Goal: Task Accomplishment & Management: Use online tool/utility

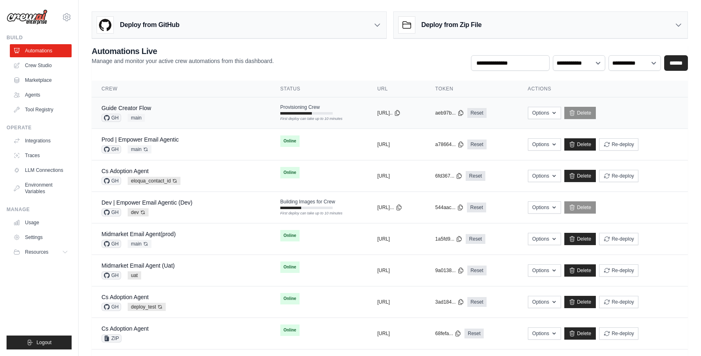
click at [213, 119] on div "Guide Creator Flow GH main" at bounding box center [180, 113] width 159 height 18
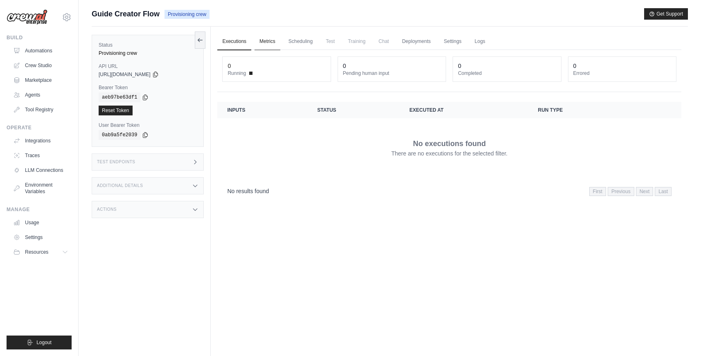
click at [263, 46] on link "Metrics" at bounding box center [268, 41] width 26 height 17
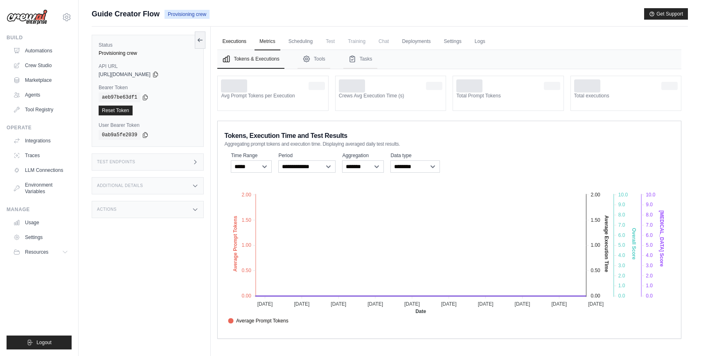
click at [243, 43] on link "Executions" at bounding box center [234, 41] width 34 height 17
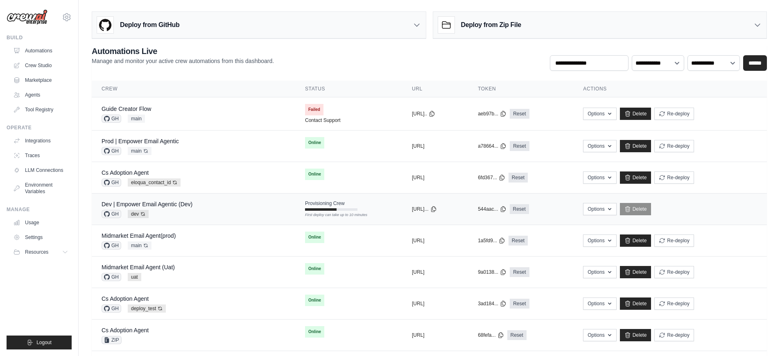
click at [234, 204] on div "Dev | Empower Email Agentic (Dev) GH dev Auto-deploy enabled" at bounding box center [193, 209] width 184 height 18
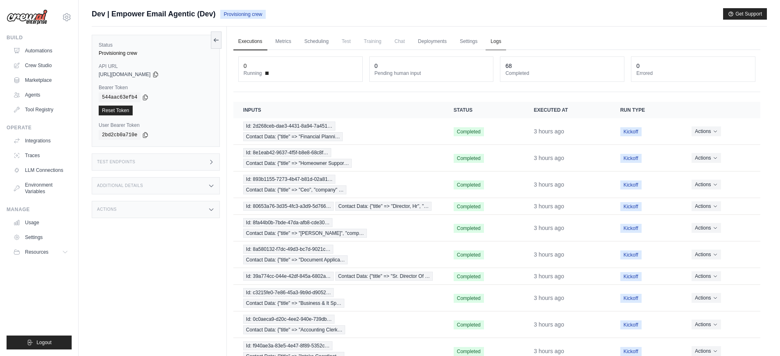
click at [492, 36] on link "Logs" at bounding box center [495, 41] width 20 height 17
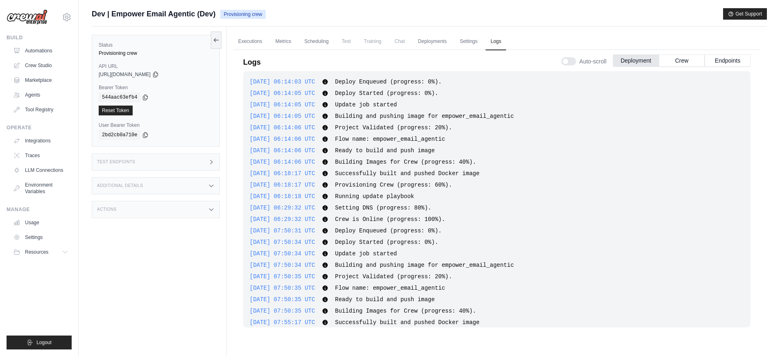
scroll to position [1610, 0]
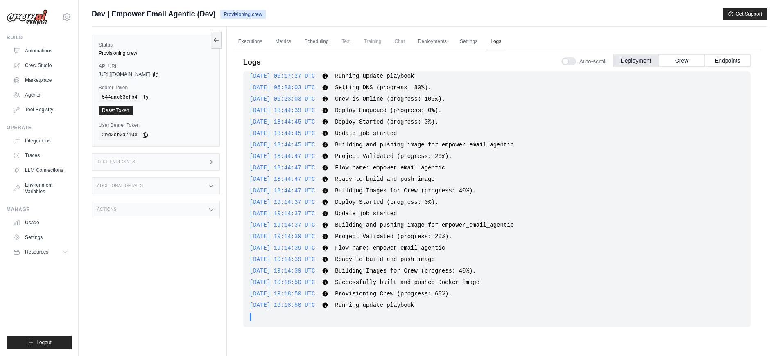
click at [376, 234] on span "Project Validated (progress: 20%)." at bounding box center [393, 236] width 117 height 7
click at [369, 199] on span "Deploy Started (progress: 0%)." at bounding box center [386, 202] width 103 height 7
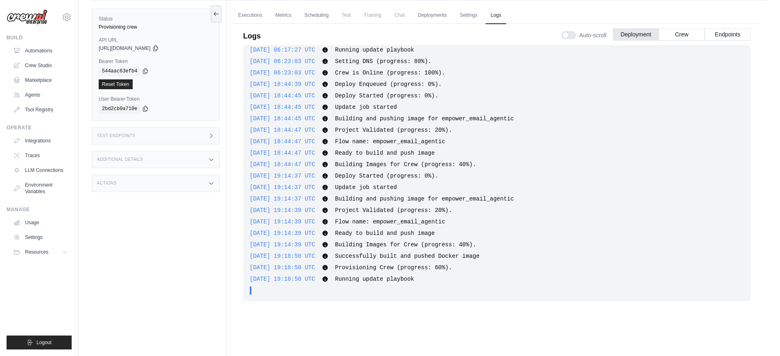
click at [298, 180] on div "2025-08-28 19:14:37 UTC Deploy Started (progress: 0%). Show more Show less" at bounding box center [497, 176] width 494 height 8
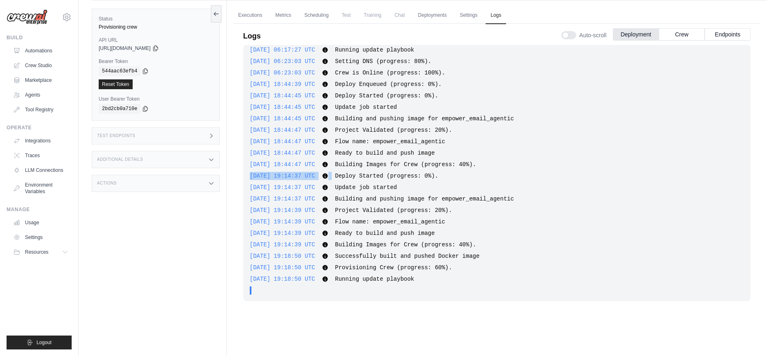
click at [298, 180] on div "2025-08-28 19:14:37 UTC Deploy Started (progress: 0%). Show more Show less" at bounding box center [497, 176] width 494 height 8
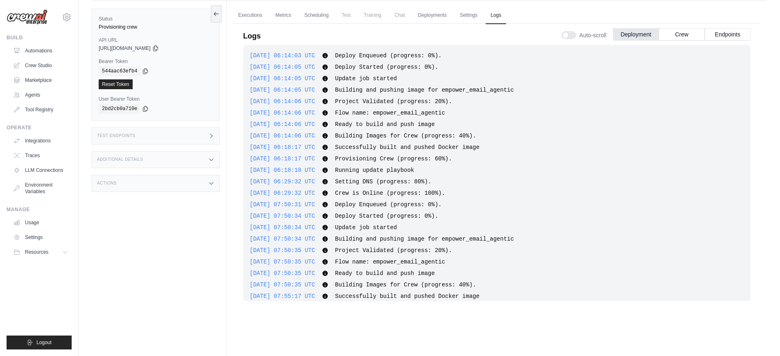
scroll to position [359, 0]
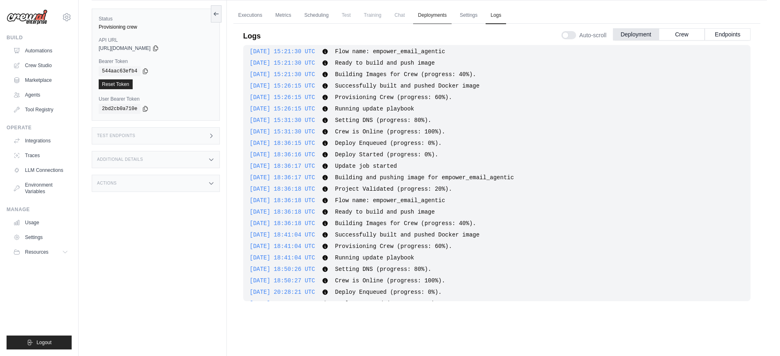
click at [436, 17] on link "Deployments" at bounding box center [432, 15] width 38 height 17
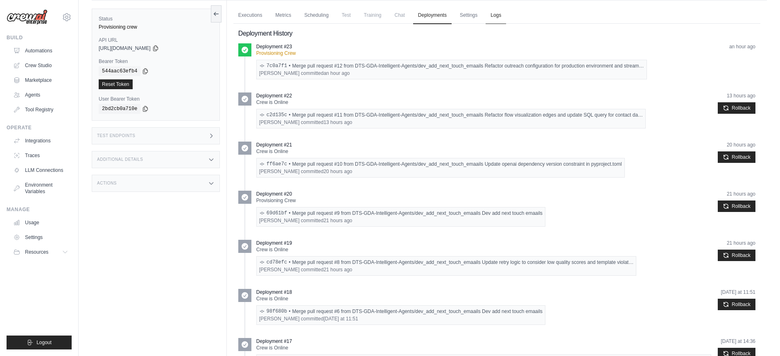
click at [503, 16] on link "Logs" at bounding box center [495, 15] width 20 height 17
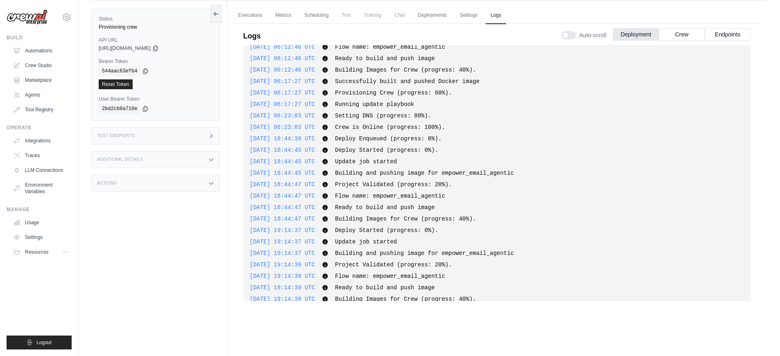
scroll to position [1560, 0]
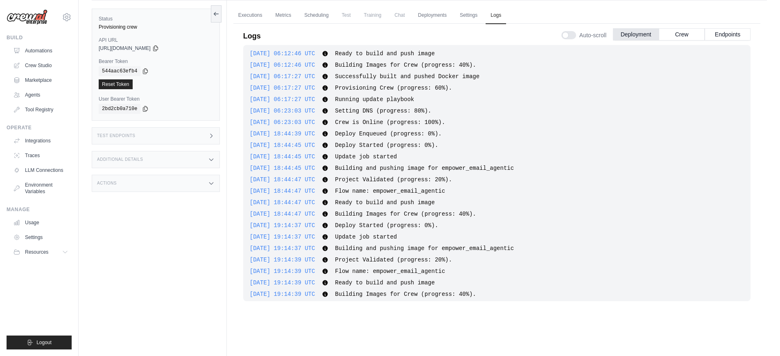
click at [373, 183] on span "Project Validated (progress: 20%)." at bounding box center [393, 179] width 117 height 7
click at [375, 189] on span "Flow name: empower_email_agentic" at bounding box center [390, 191] width 110 height 7
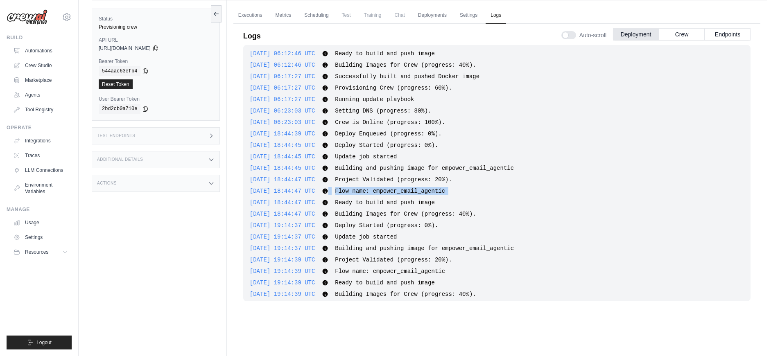
click at [375, 189] on span "Flow name: empower_email_agentic" at bounding box center [390, 191] width 110 height 7
click at [373, 199] on span "Ready to build and push image" at bounding box center [385, 202] width 100 height 7
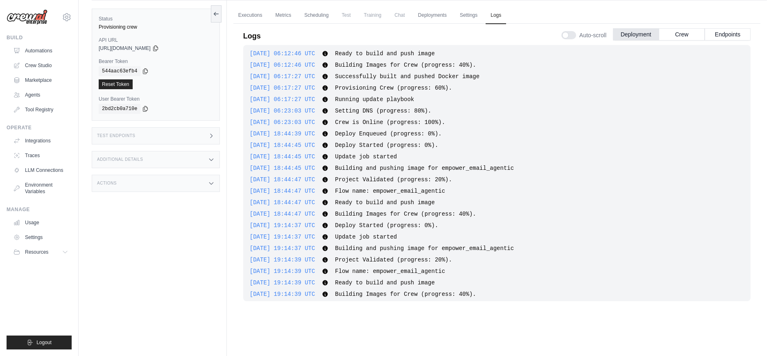
click at [381, 218] on div "2025-08-28 18:44:47 UTC Building Images for Crew (progress: 40%). Show more Sho…" at bounding box center [497, 214] width 494 height 8
click at [378, 225] on span "Deploy Started (progress: 0%)." at bounding box center [386, 225] width 103 height 7
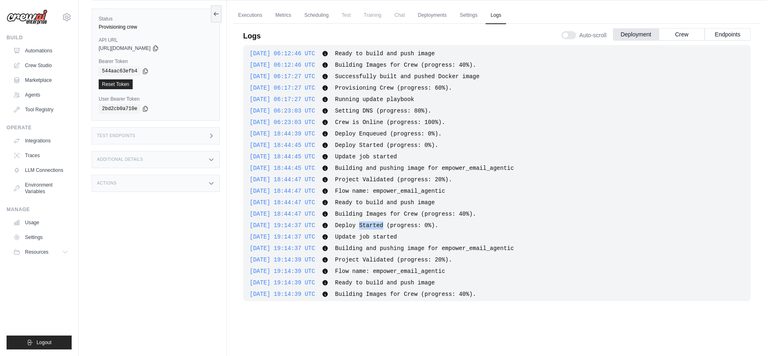
click at [378, 225] on span "Deploy Started (progress: 0%)." at bounding box center [386, 225] width 103 height 7
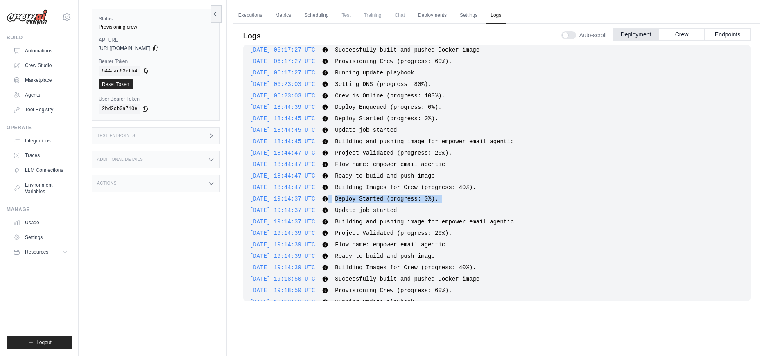
scroll to position [1592, 0]
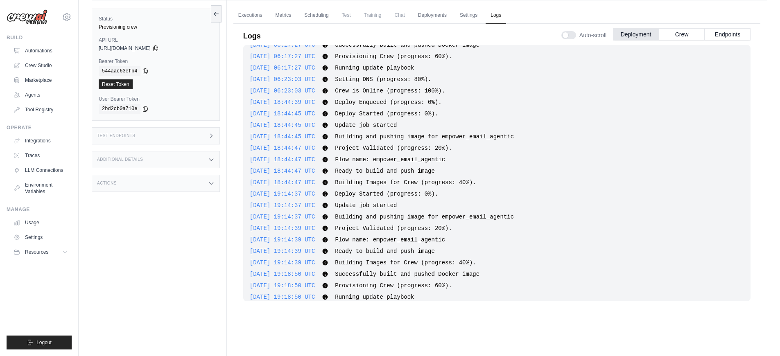
click at [379, 230] on span "Project Validated (progress: 20%)." at bounding box center [393, 228] width 117 height 7
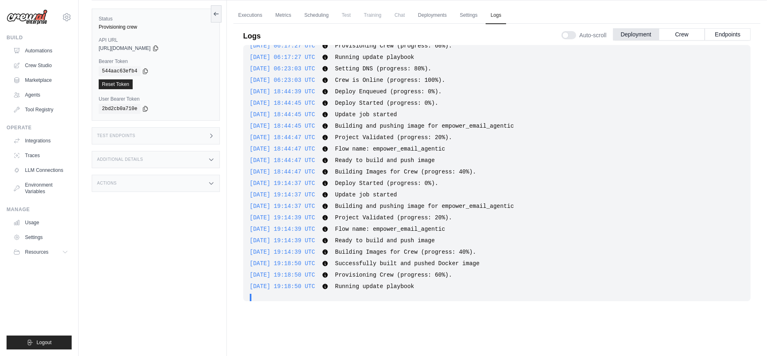
click at [392, 278] on span "Provisioning Crew (progress: 60%)." at bounding box center [393, 275] width 117 height 7
click at [380, 295] on div ". . ." at bounding box center [499, 298] width 489 height 8
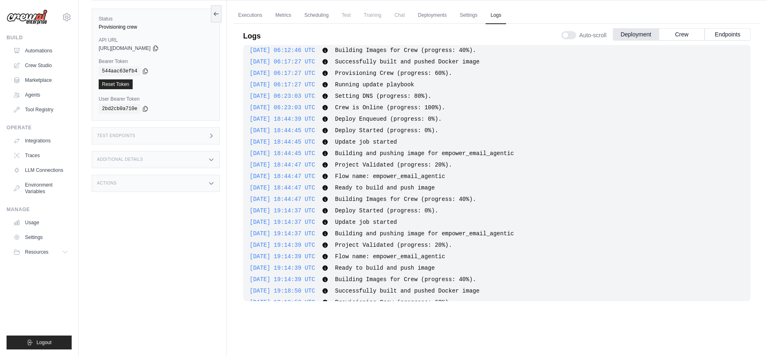
scroll to position [1610, 0]
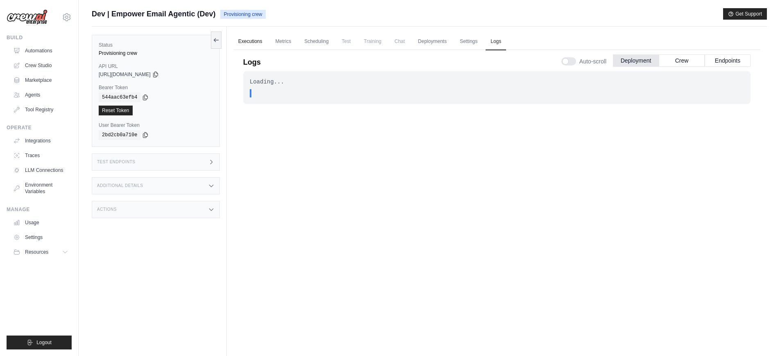
click at [248, 44] on link "Executions" at bounding box center [250, 41] width 34 height 17
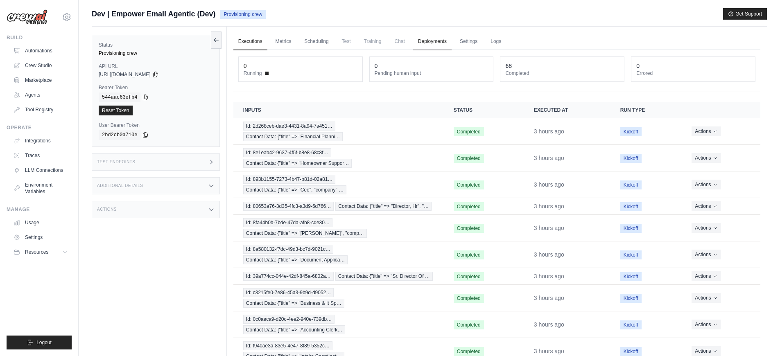
click at [433, 46] on link "Deployments" at bounding box center [432, 41] width 38 height 17
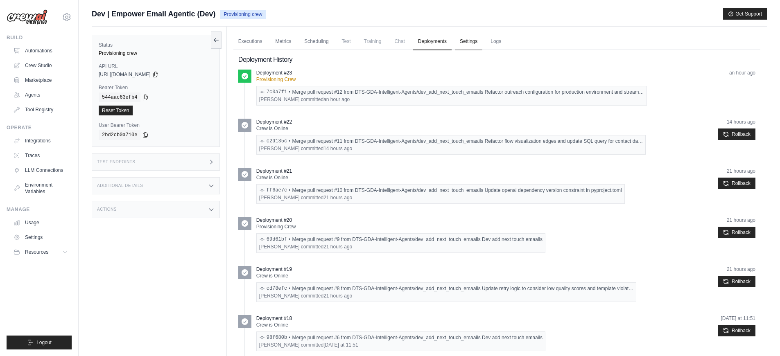
click at [471, 47] on link "Settings" at bounding box center [468, 41] width 27 height 17
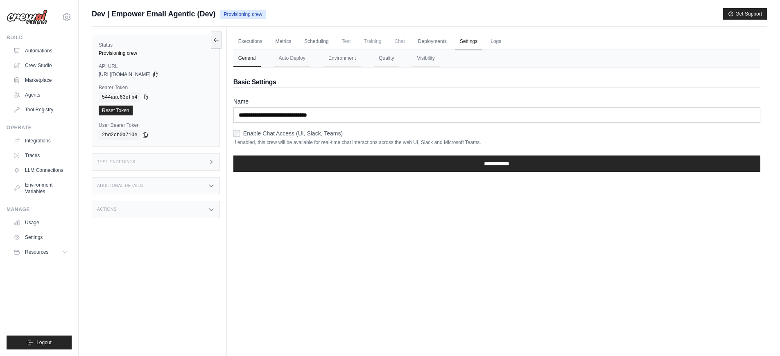
click at [471, 47] on link "Settings" at bounding box center [468, 41] width 27 height 17
click at [435, 40] on link "Deployments" at bounding box center [432, 41] width 38 height 17
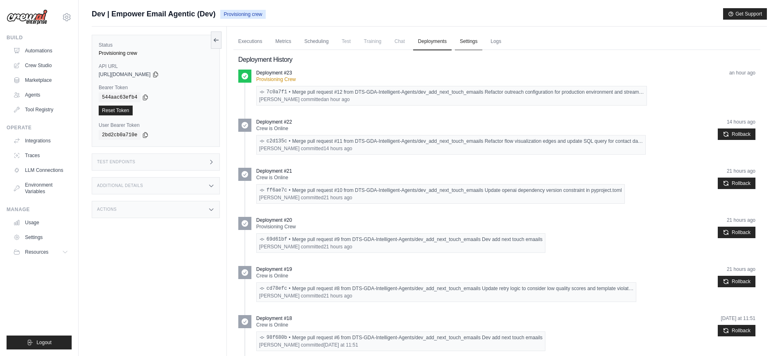
click at [464, 39] on link "Settings" at bounding box center [468, 41] width 27 height 17
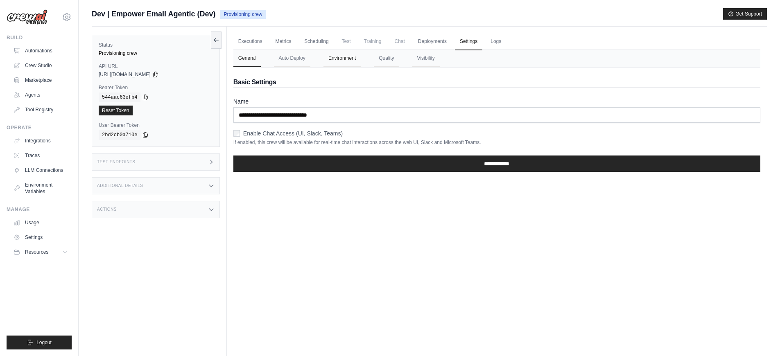
click at [357, 58] on button "Environment" at bounding box center [341, 58] width 37 height 17
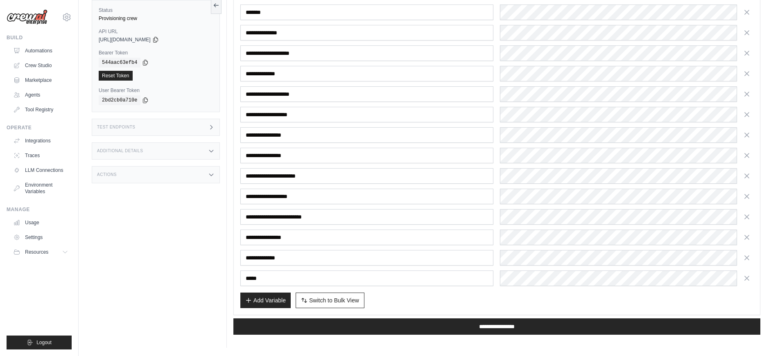
scroll to position [98, 0]
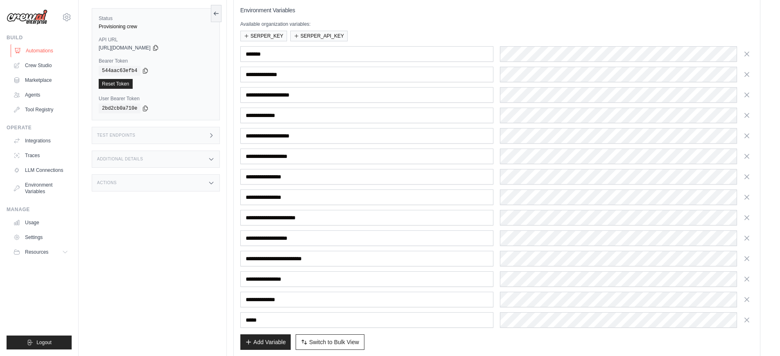
click at [45, 50] on link "Automations" at bounding box center [42, 50] width 62 height 13
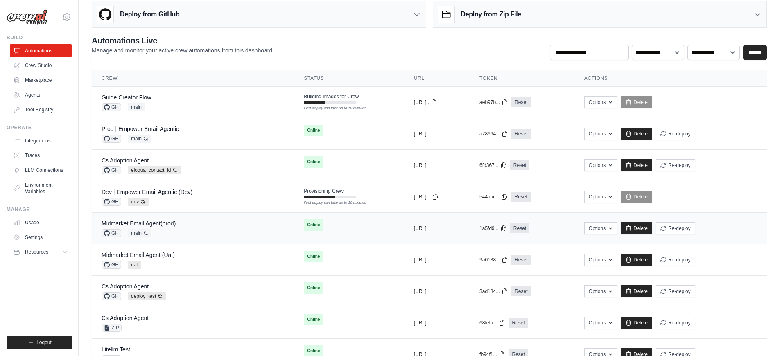
scroll to position [16, 0]
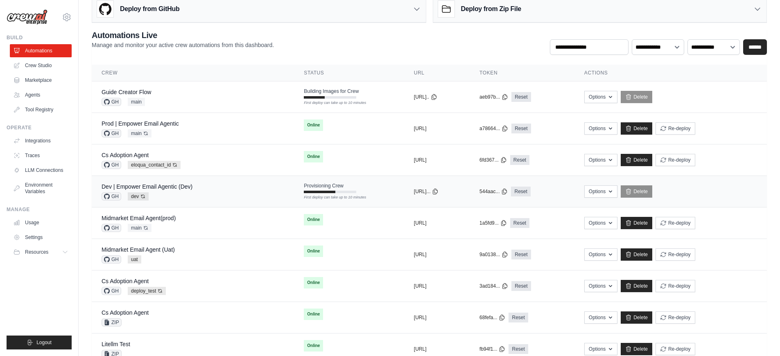
click at [216, 190] on div "Dev | Empower Email Agentic (Dev) GH dev Auto-deploy enabled" at bounding box center [192, 192] width 183 height 18
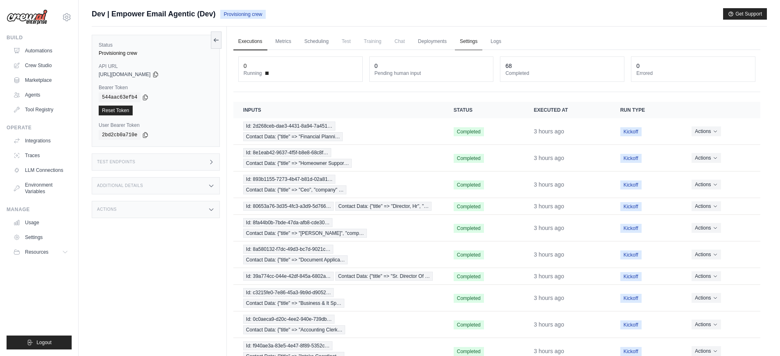
click at [467, 45] on link "Settings" at bounding box center [468, 41] width 27 height 17
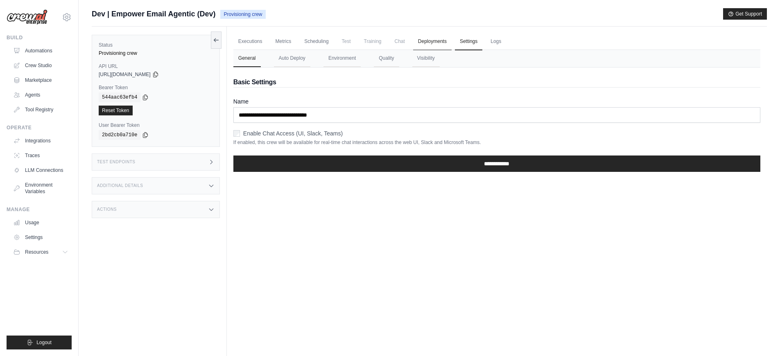
click at [433, 41] on link "Deployments" at bounding box center [432, 41] width 38 height 17
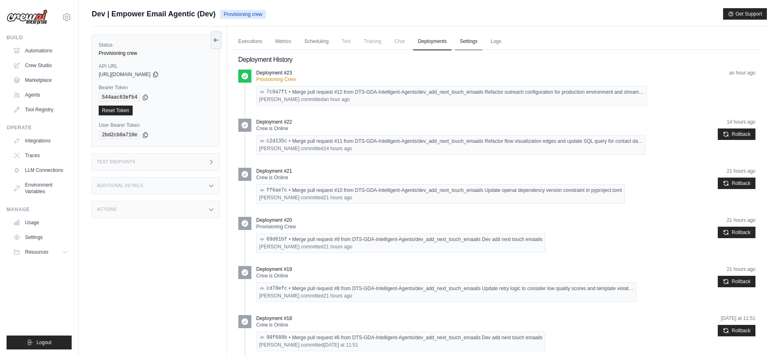
click at [468, 45] on link "Settings" at bounding box center [468, 41] width 27 height 17
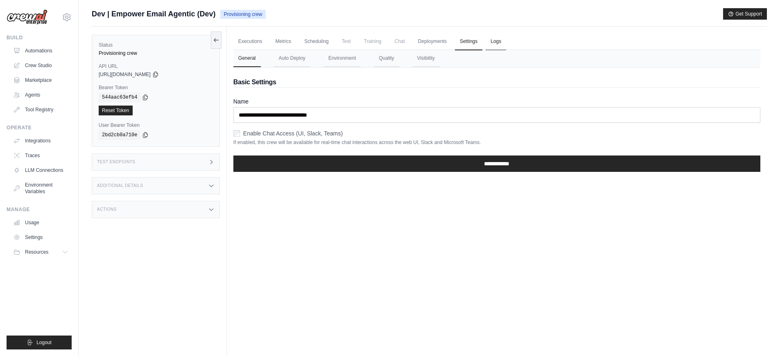
click at [498, 43] on link "Logs" at bounding box center [495, 41] width 20 height 17
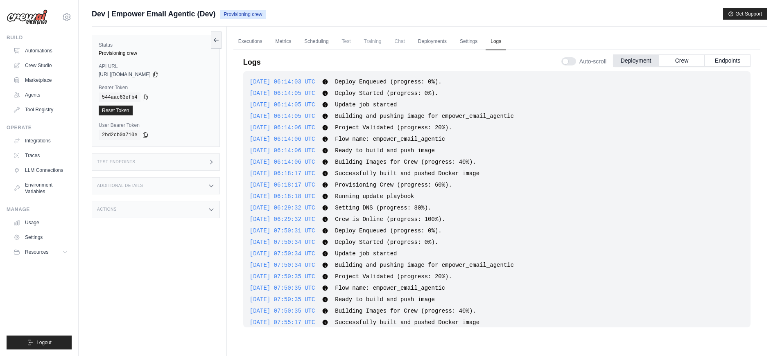
scroll to position [1605, 0]
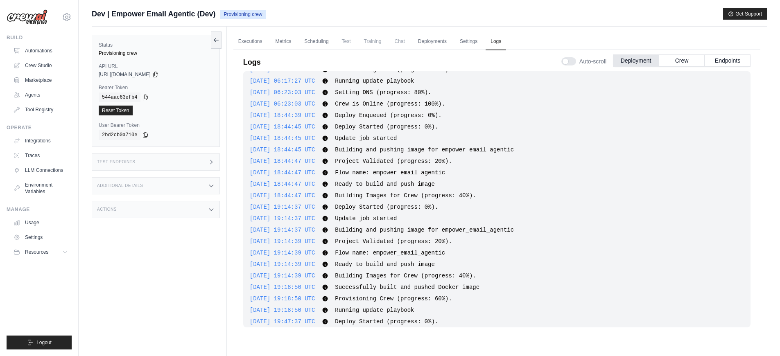
click at [315, 112] on span "2025-08-28 18:44:39 UTC" at bounding box center [282, 115] width 65 height 7
copy div "2025-08-28 18:44:39 UTC"
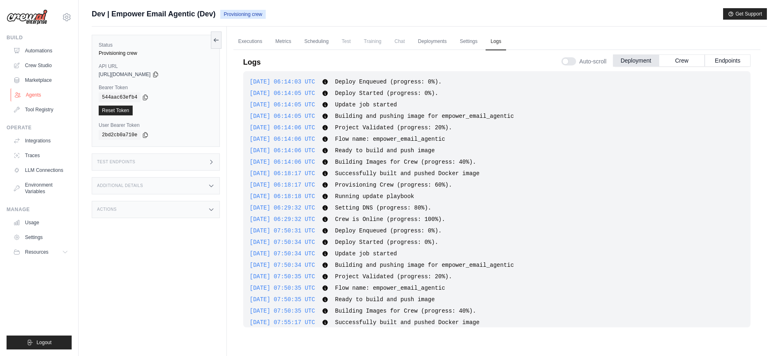
scroll to position [1657, 0]
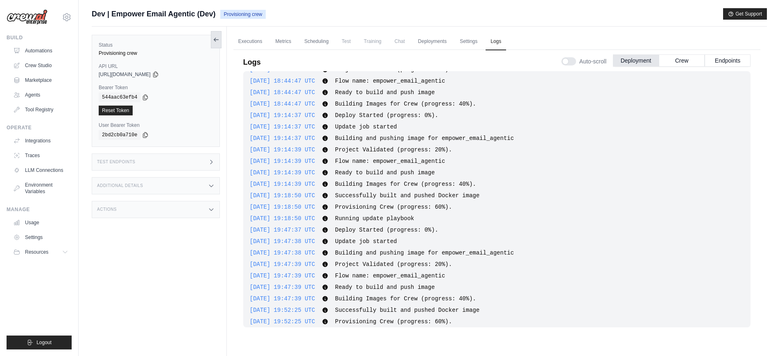
click at [218, 45] on button at bounding box center [216, 39] width 11 height 17
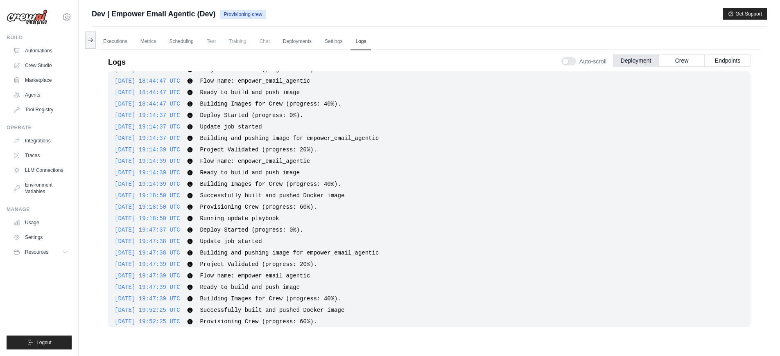
scroll to position [1691, 0]
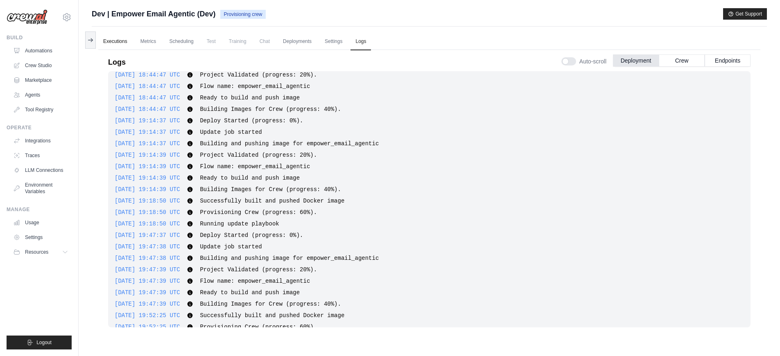
click at [120, 41] on link "Executions" at bounding box center [115, 41] width 34 height 17
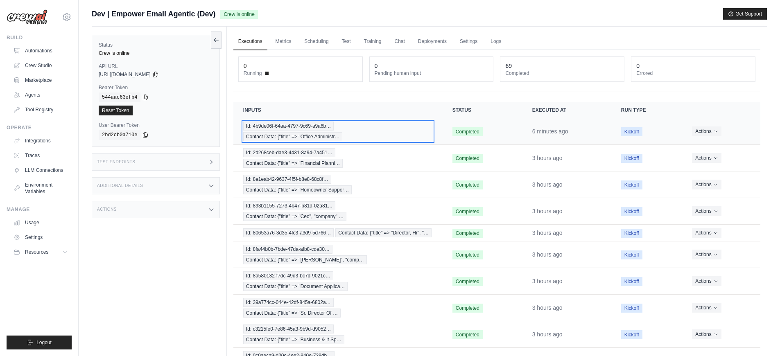
click at [379, 135] on div "Id: 4b9de06f-64aa-4797-9c69-a9a6b… Contact Data: {"title" => "Office Administr…" at bounding box center [337, 132] width 189 height 20
click at [369, 132] on div "Id: 4b9de06f-64aa-4797-9c69-a9a6b… Contact Data: {"title" => "Office Administr…" at bounding box center [337, 132] width 189 height 20
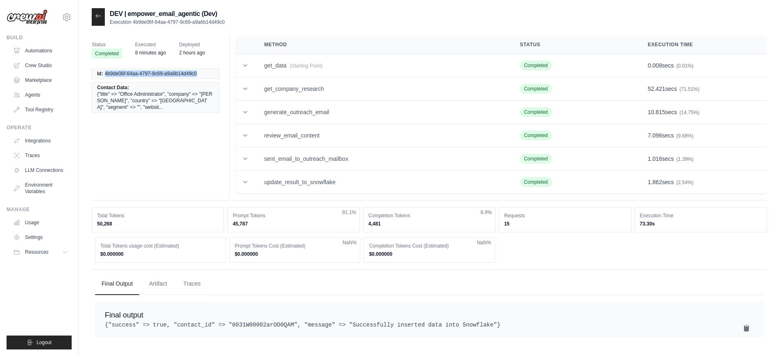
drag, startPoint x: 199, startPoint y: 74, endPoint x: 106, endPoint y: 72, distance: 93.3
click at [106, 72] on li "Id: 4b9de06f-64aa-4797-9c69-a9a6b14d49c0" at bounding box center [156, 73] width 128 height 11
copy span "4b9de06f-64aa-4797-9c69-a9a6b14d49c0"
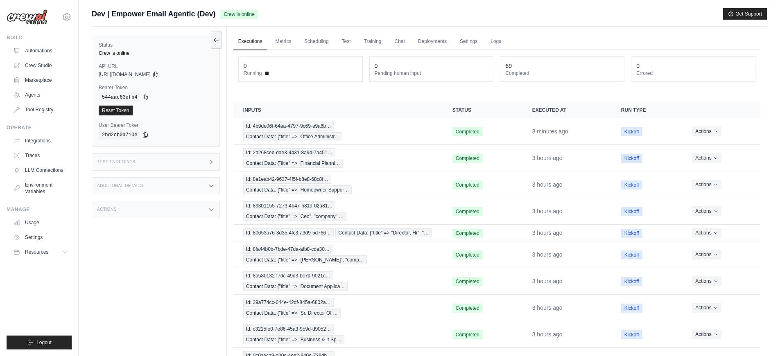
click at [168, 187] on div "Additional Details" at bounding box center [156, 185] width 128 height 17
click at [176, 163] on div "Test Endpoints" at bounding box center [156, 161] width 128 height 17
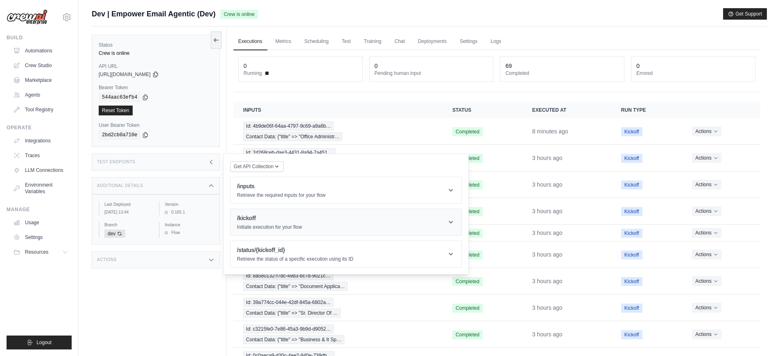
click at [276, 219] on h1 "/kickoff" at bounding box center [269, 218] width 65 height 8
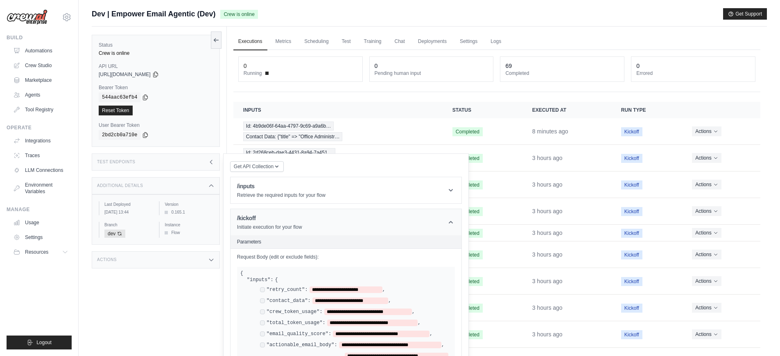
click at [276, 219] on h1 "/kickoff" at bounding box center [269, 218] width 65 height 8
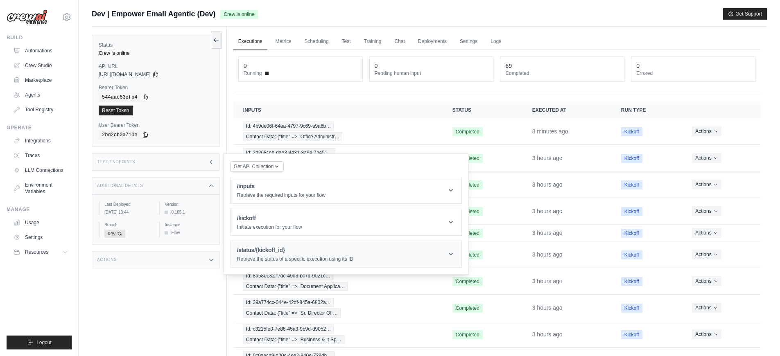
click at [282, 252] on h1 "/status/{kickoff_id}" at bounding box center [295, 250] width 116 height 8
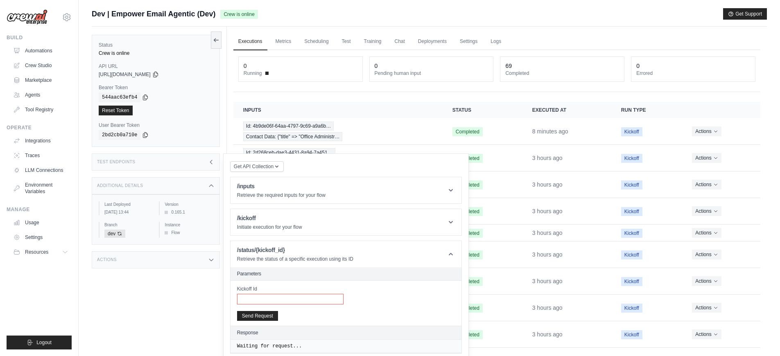
click at [282, 302] on input "Kickoff Id" at bounding box center [290, 299] width 106 height 11
paste input "**********"
type input "**********"
click at [267, 315] on button "Send Request" at bounding box center [257, 316] width 41 height 10
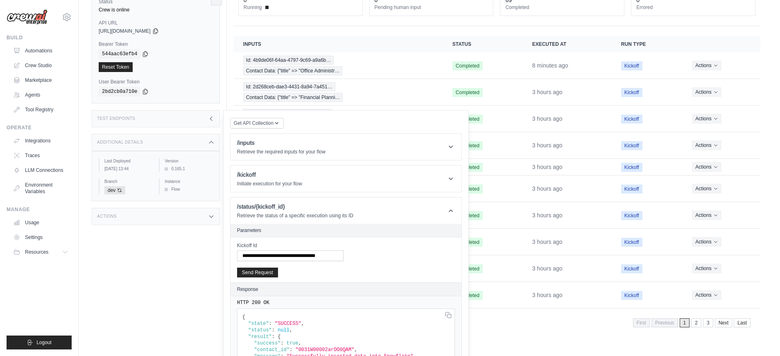
scroll to position [106, 0]
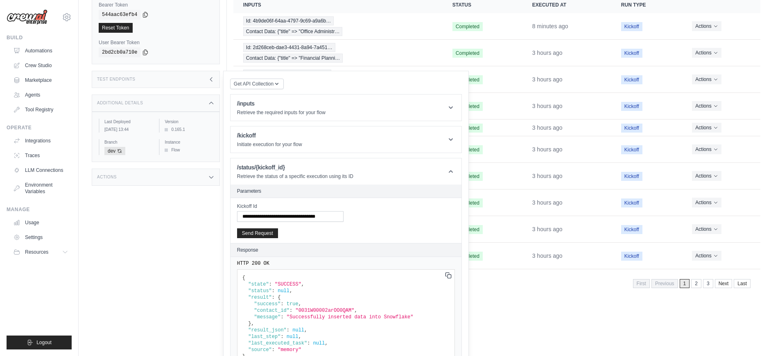
click at [0, 0] on icon at bounding box center [0, 0] width 0 height 0
click at [206, 105] on div "Additional Details" at bounding box center [156, 103] width 128 height 17
click at [209, 82] on icon at bounding box center [211, 79] width 7 height 7
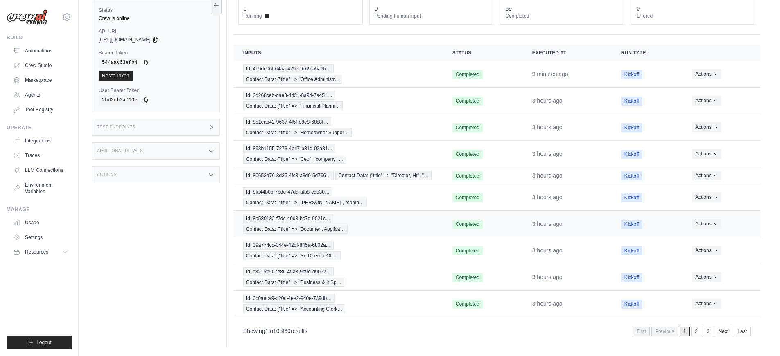
scroll to position [0, 0]
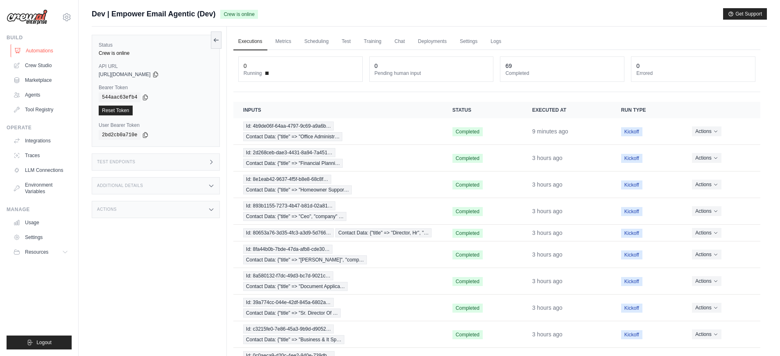
click at [41, 50] on link "Automations" at bounding box center [42, 50] width 62 height 13
